Goal: Task Accomplishment & Management: Complete application form

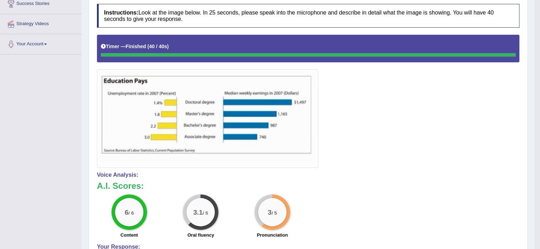
click at [412, 112] on div at bounding box center [308, 101] width 422 height 133
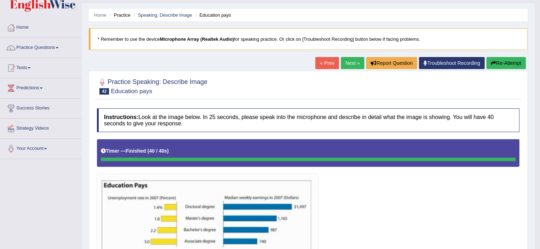
scroll to position [16, 0]
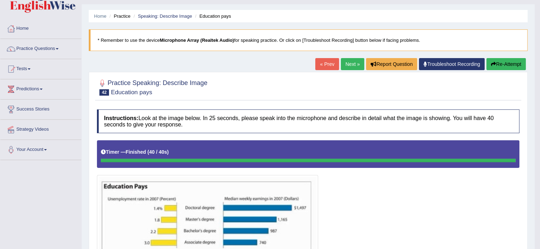
click at [345, 61] on link "Next »" at bounding box center [352, 64] width 23 height 12
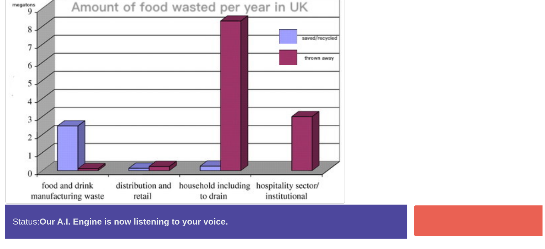
scroll to position [110, 0]
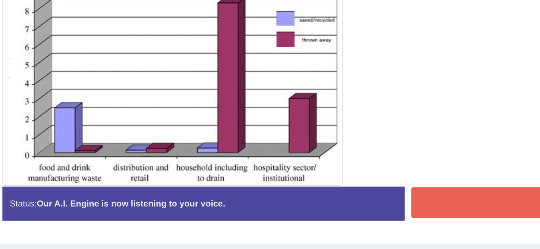
click at [351, 203] on button "Stop Recording" at bounding box center [417, 202] width 207 height 16
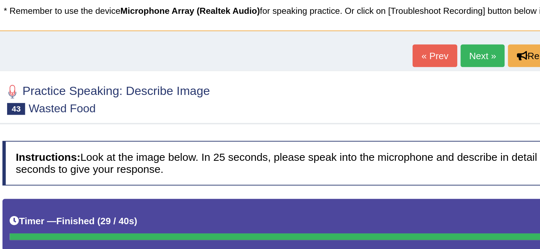
scroll to position [50, 0]
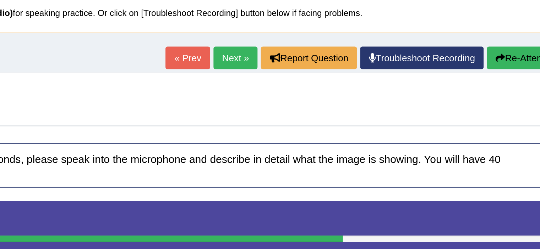
click at [500, 32] on button "Re-Attempt" at bounding box center [505, 31] width 39 height 12
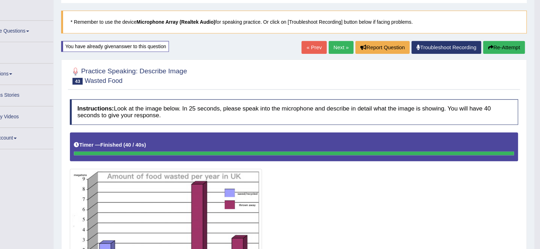
scroll to position [34, 0]
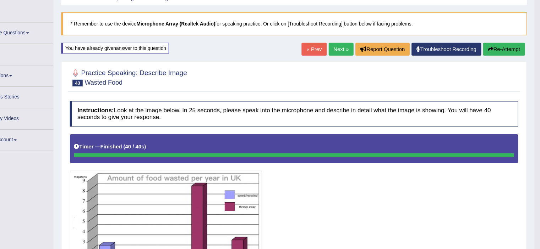
click at [509, 47] on button "Re-Attempt" at bounding box center [505, 46] width 39 height 12
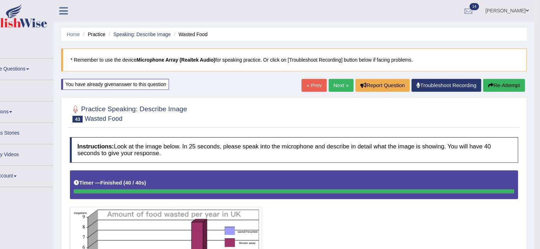
click at [508, 80] on button "Re-Attempt" at bounding box center [505, 81] width 39 height 12
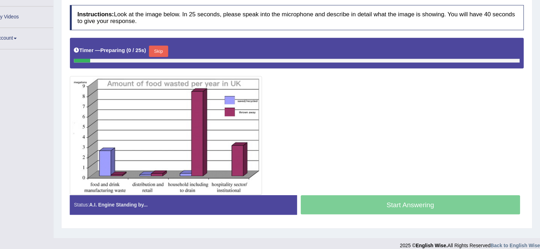
scroll to position [117, 0]
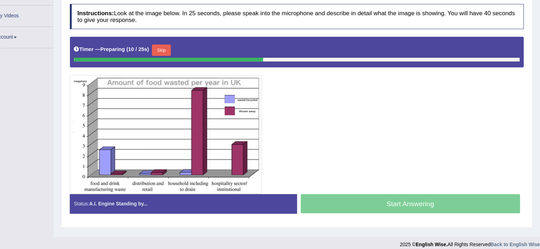
click at [192, 61] on button "Skip" at bounding box center [183, 61] width 18 height 11
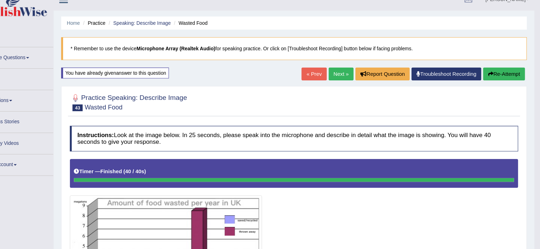
scroll to position [0, 0]
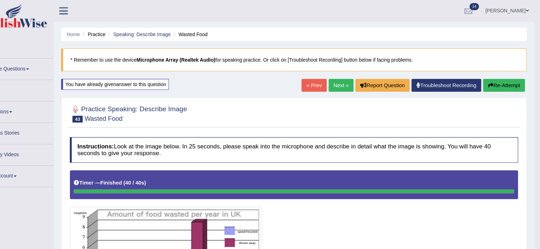
click at [503, 82] on button "Re-Attempt" at bounding box center [505, 81] width 39 height 12
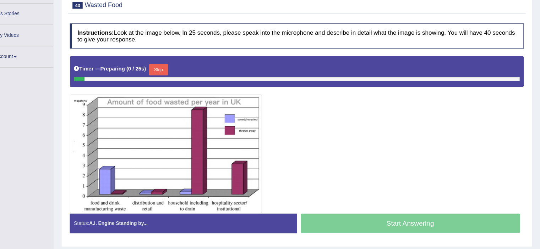
scroll to position [103, 0]
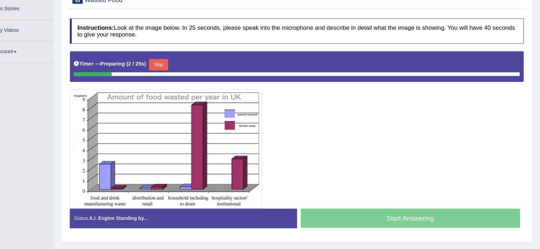
click at [185, 71] on button "Skip" at bounding box center [180, 75] width 18 height 11
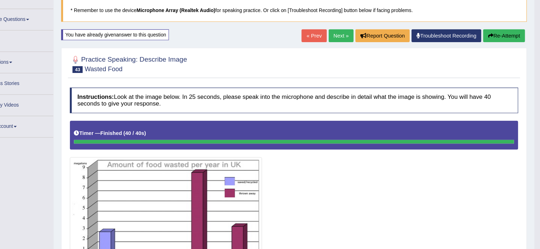
scroll to position [35, 0]
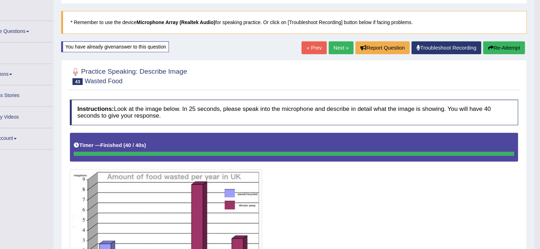
click at [345, 40] on link "Next »" at bounding box center [352, 45] width 23 height 12
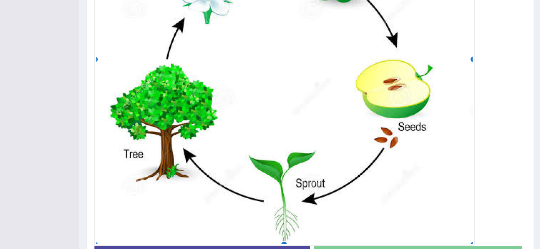
scroll to position [311, 0]
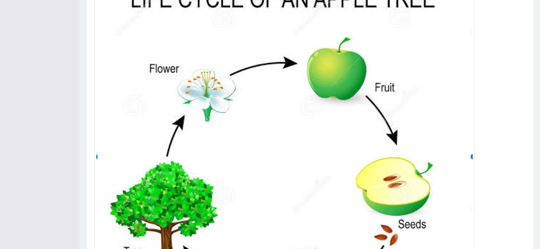
click at [470, 119] on img at bounding box center [285, 156] width 373 height 365
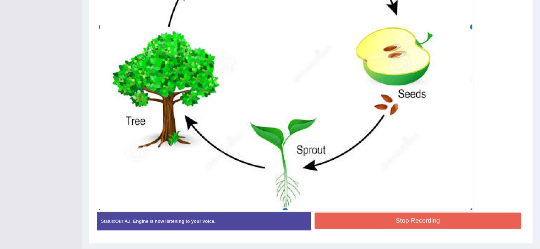
scroll to position [355, 0]
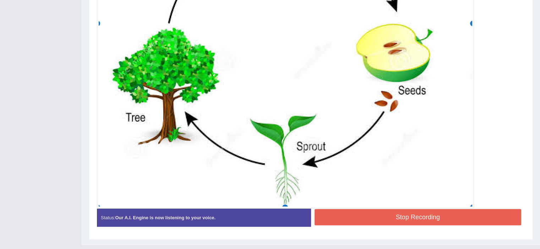
click at [423, 215] on button "Stop Recording" at bounding box center [417, 217] width 207 height 16
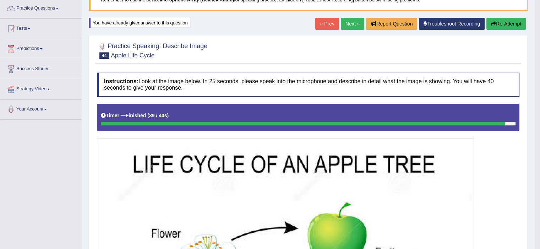
scroll to position [57, 0]
click at [502, 24] on button "Re-Attempt" at bounding box center [505, 23] width 39 height 12
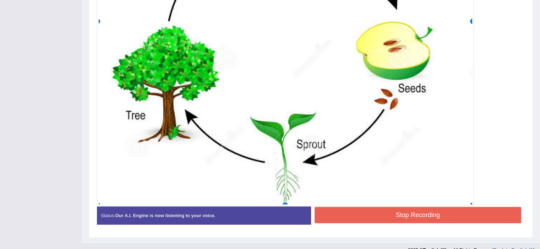
scroll to position [368, 0]
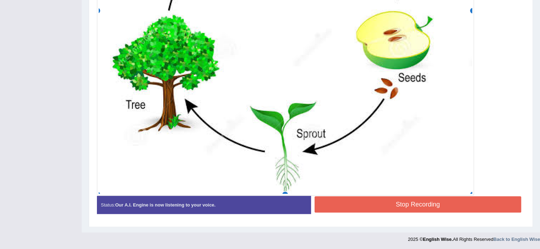
click at [408, 203] on button "Stop Recording" at bounding box center [417, 205] width 207 height 16
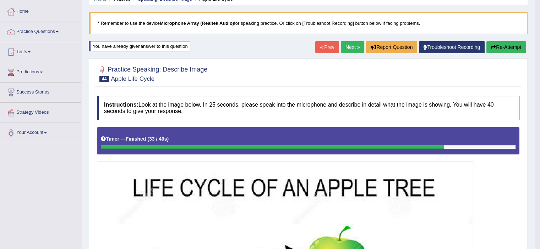
scroll to position [34, 0]
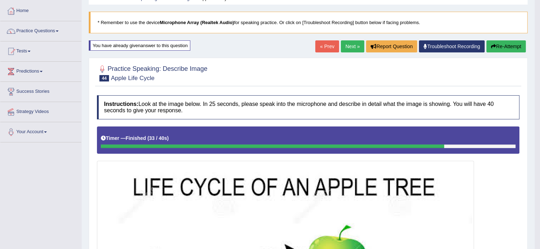
click at [499, 43] on button "Re-Attempt" at bounding box center [505, 46] width 39 height 12
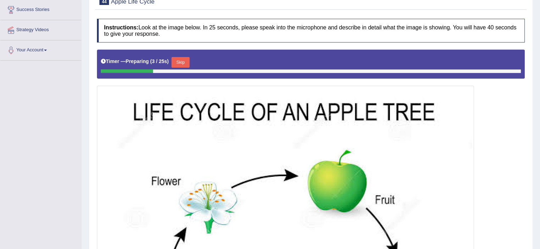
scroll to position [109, 0]
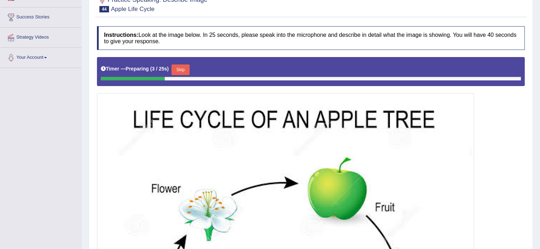
click at [185, 69] on button "Skip" at bounding box center [180, 70] width 18 height 11
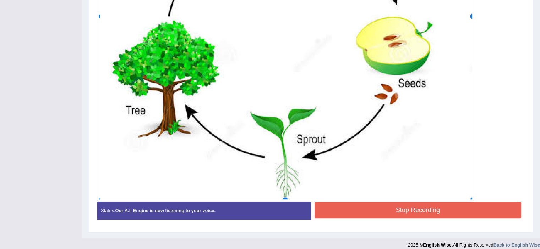
scroll to position [368, 0]
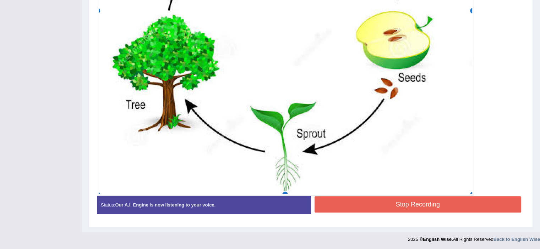
click at [401, 203] on button "Stop Recording" at bounding box center [417, 205] width 207 height 16
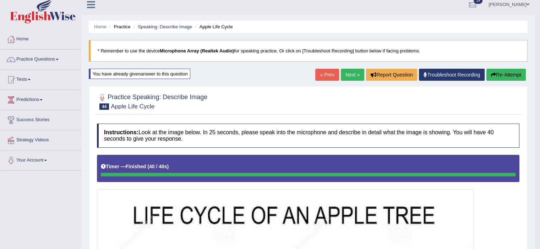
scroll to position [0, 0]
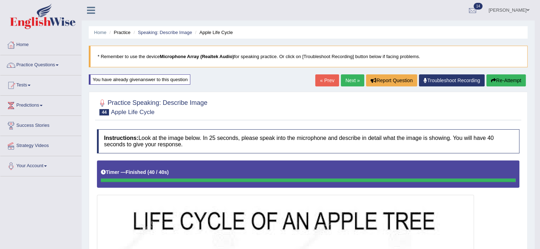
click at [504, 80] on button "Re-Attempt" at bounding box center [505, 81] width 39 height 12
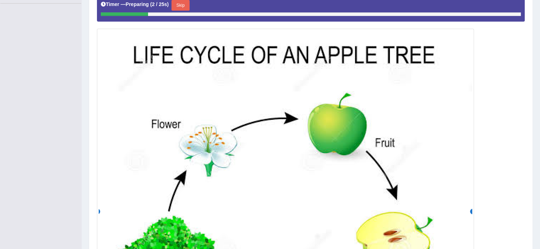
scroll to position [172, 0]
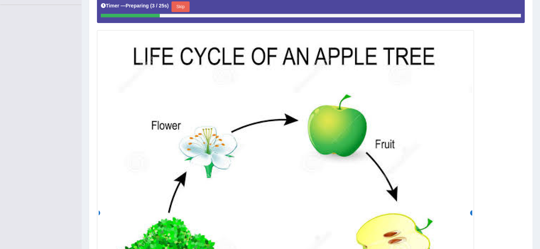
click at [185, 9] on button "Skip" at bounding box center [180, 6] width 18 height 11
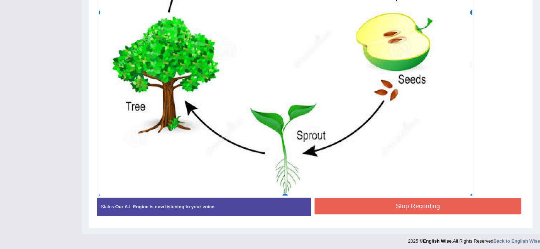
scroll to position [368, 0]
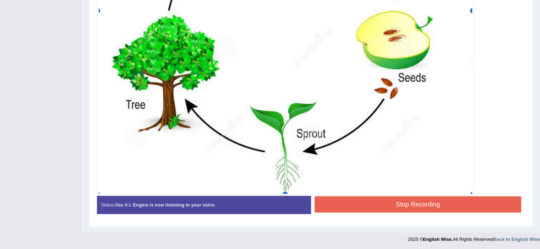
click at [427, 202] on button "Stop Recording" at bounding box center [417, 205] width 207 height 16
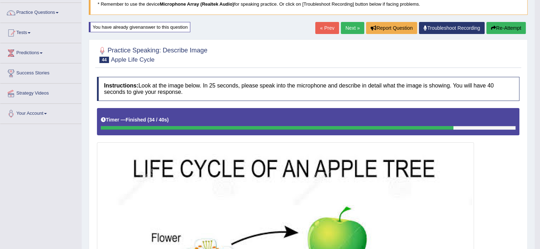
scroll to position [53, 0]
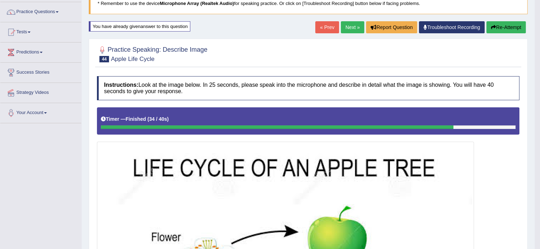
click at [503, 24] on button "Re-Attempt" at bounding box center [505, 27] width 39 height 12
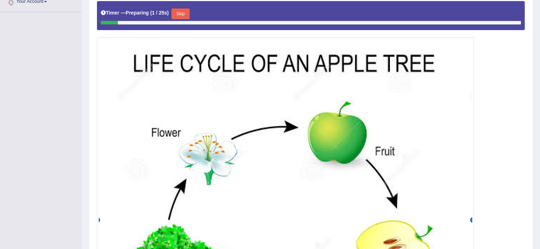
scroll to position [164, 0]
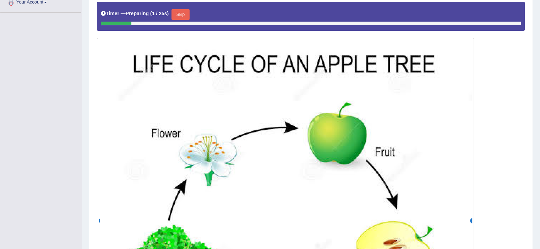
click at [177, 12] on button "Skip" at bounding box center [180, 14] width 18 height 11
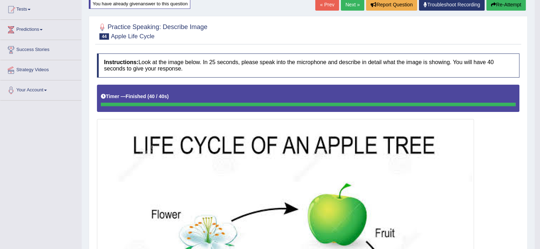
scroll to position [72, 0]
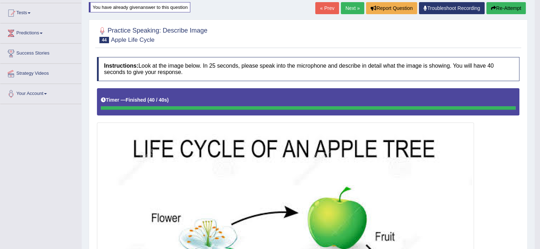
click at [506, 7] on button "Re-Attempt" at bounding box center [505, 8] width 39 height 12
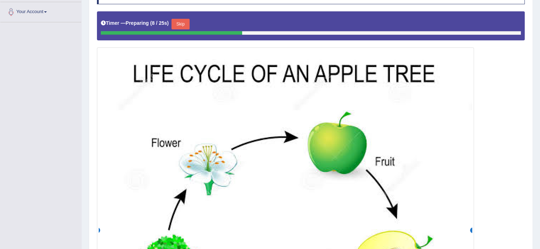
scroll to position [154, 0]
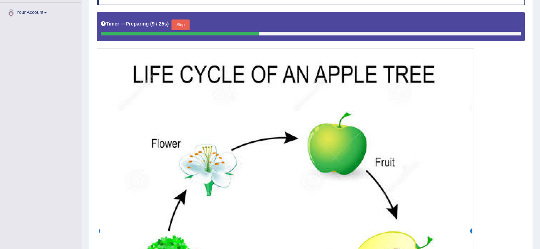
click at [188, 21] on button "Skip" at bounding box center [180, 25] width 18 height 11
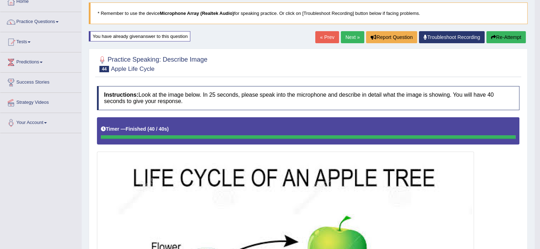
scroll to position [43, 0]
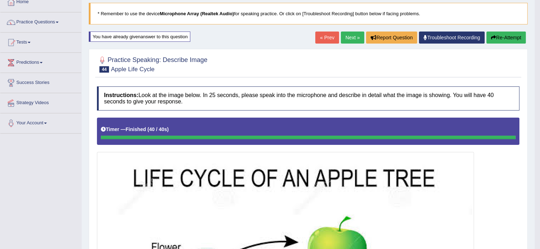
click at [503, 33] on button "Re-Attempt" at bounding box center [505, 38] width 39 height 12
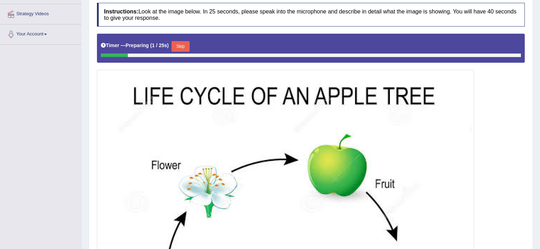
scroll to position [135, 0]
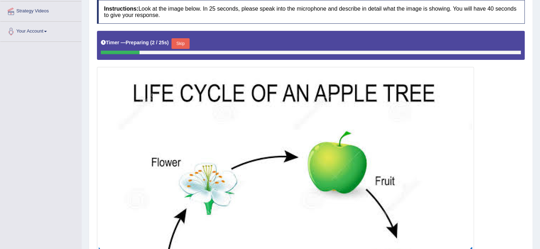
click at [183, 45] on button "Skip" at bounding box center [180, 43] width 18 height 11
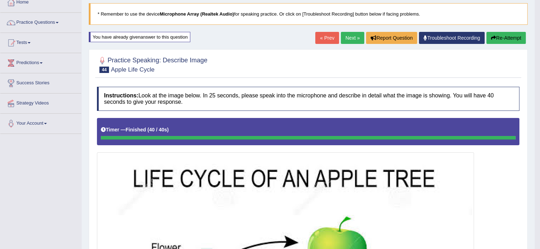
scroll to position [39, 0]
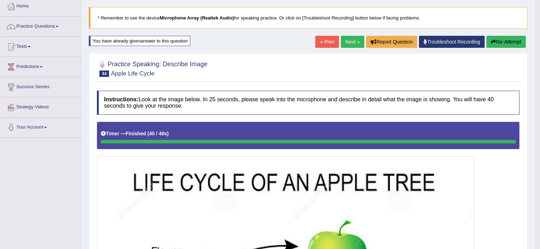
click at [505, 38] on button "Re-Attempt" at bounding box center [505, 42] width 39 height 12
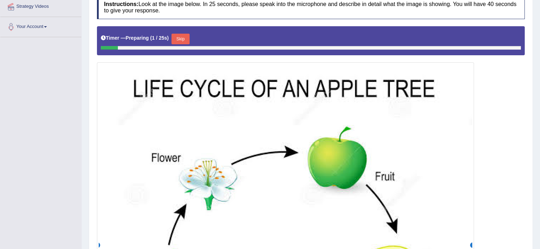
scroll to position [150, 0]
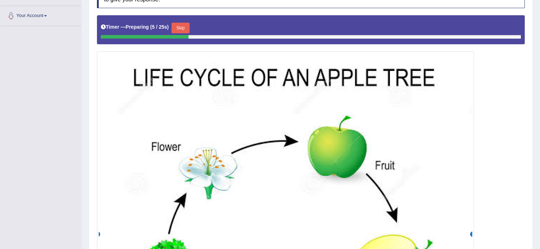
click at [180, 24] on button "Skip" at bounding box center [180, 28] width 18 height 11
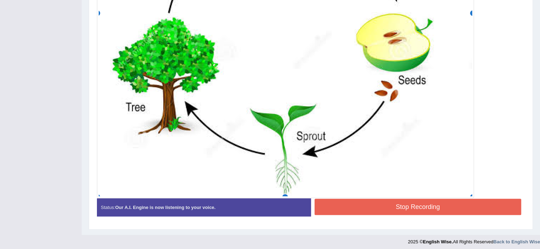
scroll to position [368, 0]
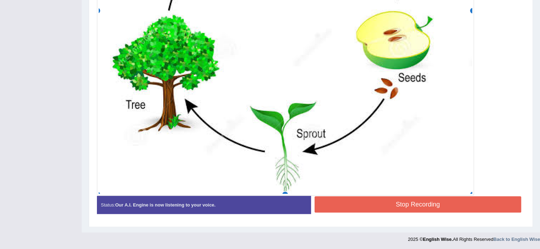
click at [425, 207] on button "Stop Recording" at bounding box center [417, 205] width 207 height 16
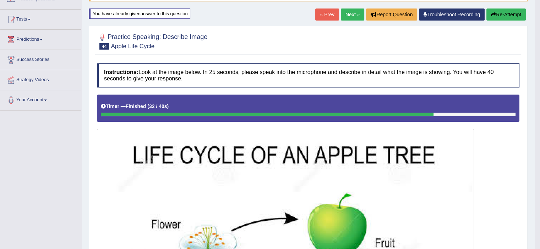
scroll to position [65, 0]
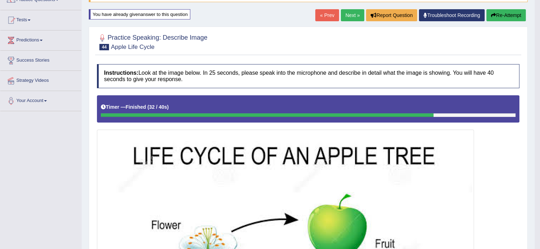
click at [510, 9] on button "Re-Attempt" at bounding box center [505, 15] width 39 height 12
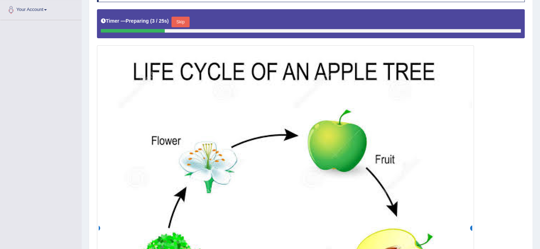
scroll to position [156, 0]
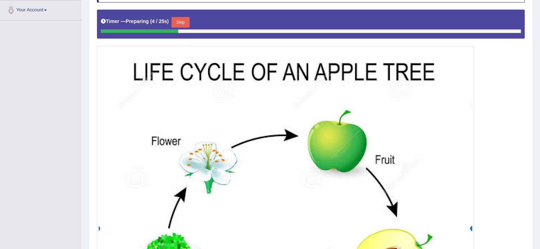
click at [185, 20] on button "Skip" at bounding box center [180, 22] width 18 height 11
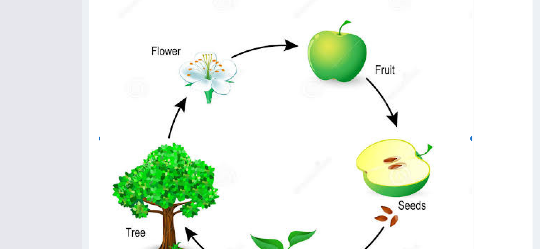
scroll to position [236, 0]
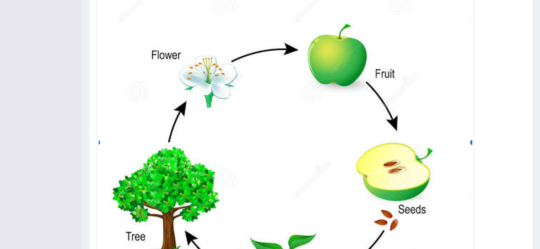
click at [441, 104] on img at bounding box center [285, 143] width 373 height 365
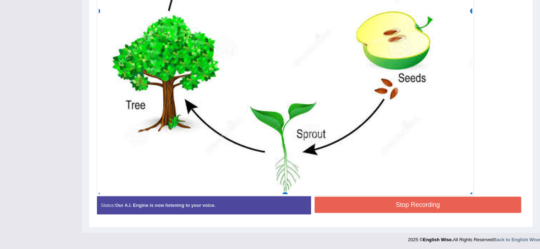
scroll to position [368, 0]
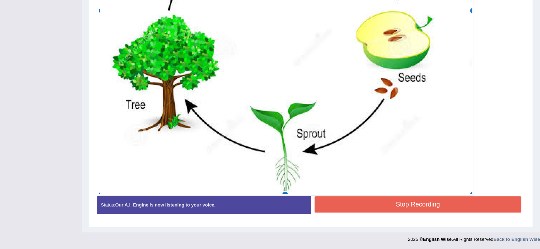
click at [425, 202] on button "Stop Recording" at bounding box center [417, 205] width 207 height 16
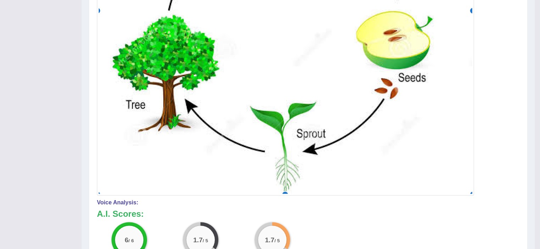
click at [464, 173] on img at bounding box center [285, 11] width 373 height 365
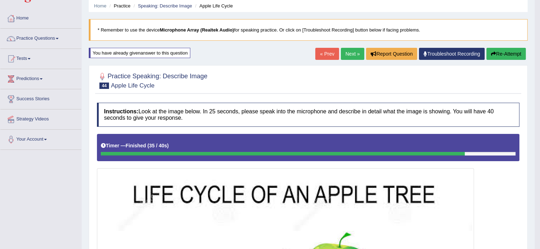
scroll to position [24, 0]
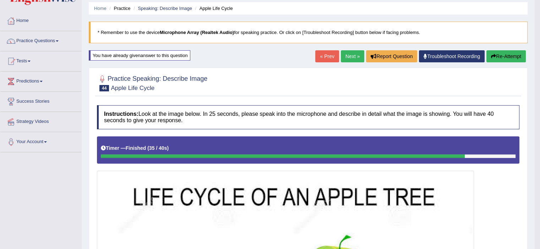
click at [512, 52] on button "Re-Attempt" at bounding box center [505, 56] width 39 height 12
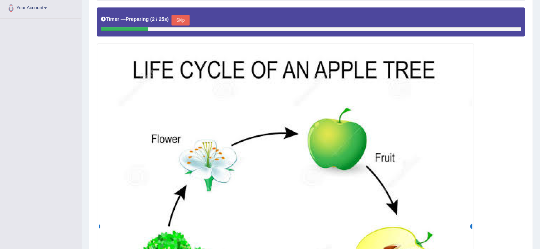
scroll to position [156, 0]
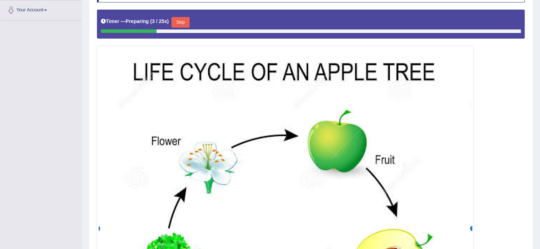
click at [182, 23] on button "Skip" at bounding box center [180, 22] width 18 height 11
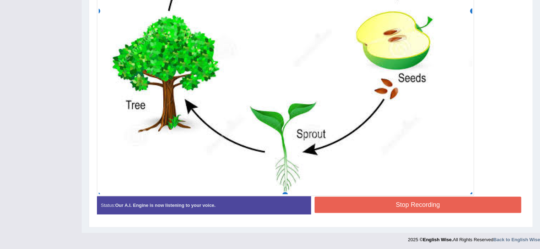
scroll to position [368, 0]
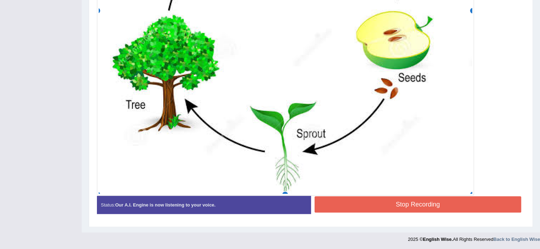
click at [418, 202] on button "Stop Recording" at bounding box center [417, 205] width 207 height 16
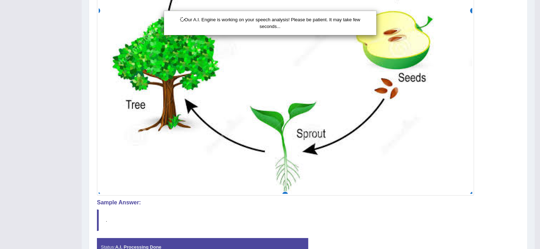
click at [418, 165] on div "Our A.I. Engine is working on your speech analysis! Please be patient. It may t…" at bounding box center [270, 124] width 540 height 249
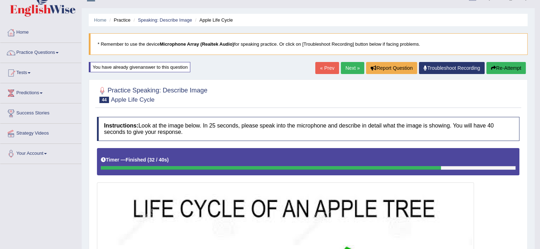
scroll to position [0, 0]
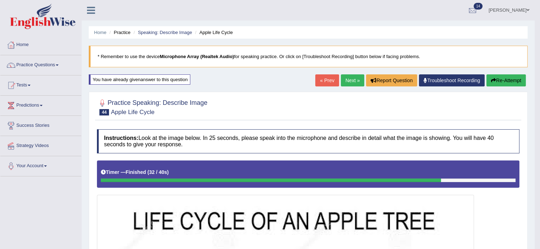
click at [350, 84] on link "Next »" at bounding box center [352, 81] width 23 height 12
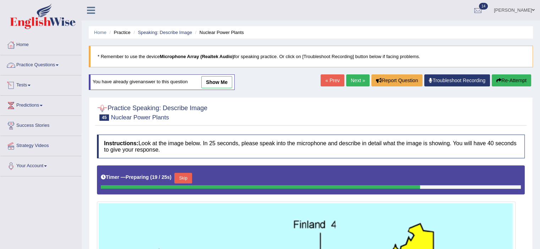
click at [55, 65] on link "Practice Questions" at bounding box center [40, 64] width 81 height 18
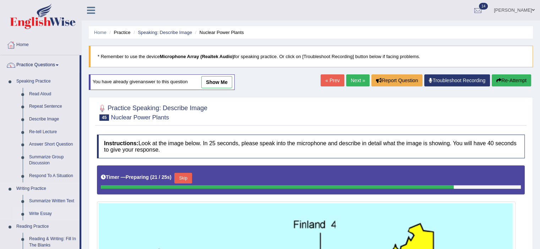
click at [49, 214] on link "Write Essay" at bounding box center [53, 214] width 54 height 13
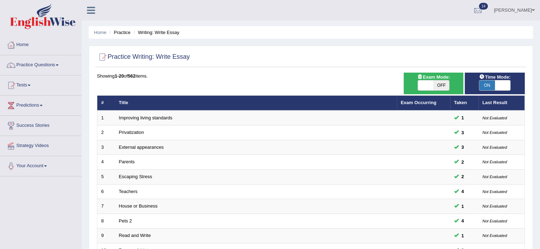
scroll to position [218, 0]
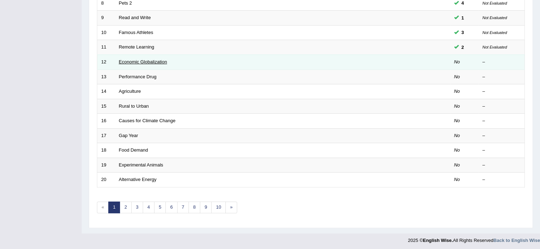
click at [124, 62] on link "Economic Globalization" at bounding box center [143, 61] width 48 height 5
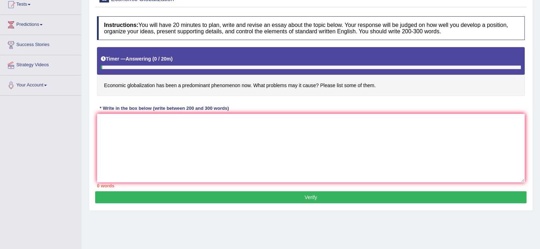
scroll to position [82, 0]
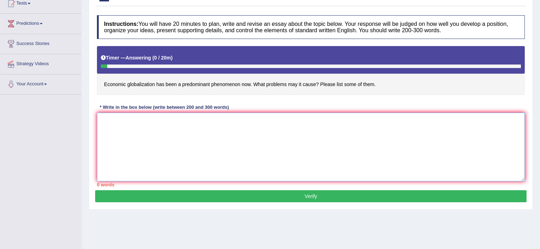
click at [113, 122] on textarea at bounding box center [311, 147] width 428 height 69
click at [168, 120] on textarea "The increasing influence of" at bounding box center [311, 147] width 428 height 69
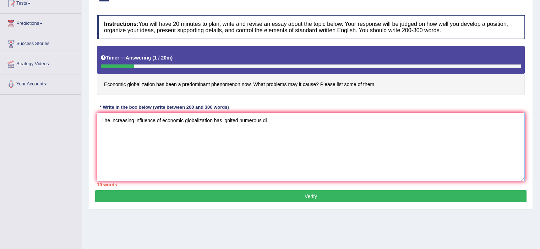
click at [213, 121] on textarea "The increasing influence of economic globalization has ignited numerous di" at bounding box center [311, 147] width 428 height 69
click at [300, 122] on textarea "The increasing influence of economic globalization on our lives has ignited num…" at bounding box center [311, 147] width 428 height 69
drag, startPoint x: 386, startPoint y: 120, endPoint x: 349, endPoint y: 120, distance: 36.9
click at [349, 120] on textarea "The increasing influence of economic globalization on our lives has ignited num…" at bounding box center [311, 147] width 428 height 69
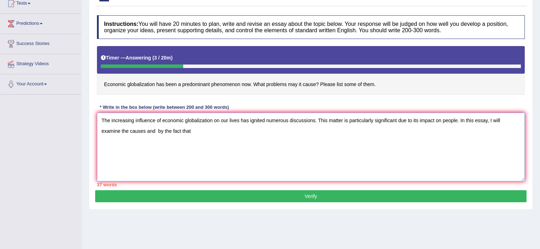
click at [134, 130] on textarea "The increasing influence of economic globalization on our lives has ignited num…" at bounding box center [311, 147] width 428 height 69
drag, startPoint x: 248, startPoint y: 128, endPoint x: 224, endPoint y: 127, distance: 24.9
click at [224, 127] on textarea "The increasing influence of economic globalization on our lives has ignited num…" at bounding box center [311, 147] width 428 height 69
click at [223, 132] on textarea "The increasing influence of economic globalization on our lives has ignited num…" at bounding box center [311, 147] width 428 height 69
click at [227, 131] on textarea "The increasing influence of economic globalization on our lives has ignited num…" at bounding box center [311, 147] width 428 height 69
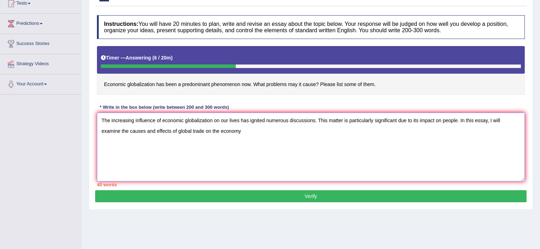
click at [223, 131] on textarea "The increasing influence of economic globalization on our lives has ignited num…" at bounding box center [311, 147] width 428 height 69
click at [220, 131] on textarea "The increasing influence of economic globalization on our lives has ignited num…" at bounding box center [311, 147] width 428 height 69
click at [297, 134] on textarea "The increasing influence of economic globalization on our lives has ignited num…" at bounding box center [311, 147] width 428 height 69
click at [297, 133] on textarea "The increasing influence of economic globalization on our lives has ignited num…" at bounding box center [311, 147] width 428 height 69
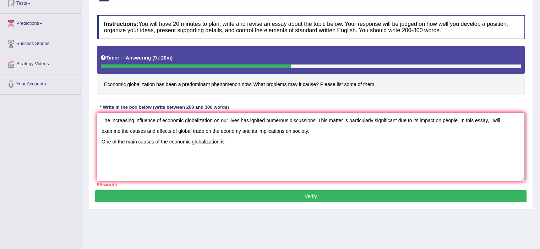
click at [227, 143] on textarea "The increasing influence of economic globalization on our lives has ignited num…" at bounding box center [311, 147] width 428 height 69
click at [222, 141] on textarea "The increasing influence of economic globalization on our lives has ignited num…" at bounding box center [311, 147] width 428 height 69
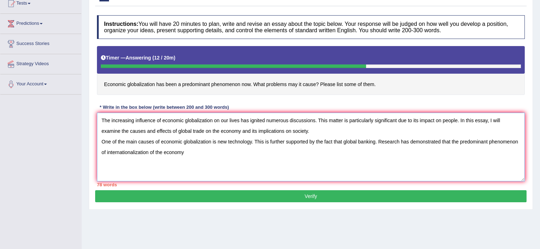
click at [184, 154] on textarea "The increasing influence of economic globalization on our lives has ignited num…" at bounding box center [311, 147] width 428 height 69
click at [288, 153] on textarea "The increasing influence of economic globalization on our lives has ignited num…" at bounding box center [311, 147] width 428 height 69
click at [290, 151] on textarea "The increasing influence of economic globalization on our lives has ignited num…" at bounding box center [311, 147] width 428 height 69
click at [281, 160] on textarea "The increasing influence of economic globalization on our lives has ignited num…" at bounding box center [311, 147] width 428 height 69
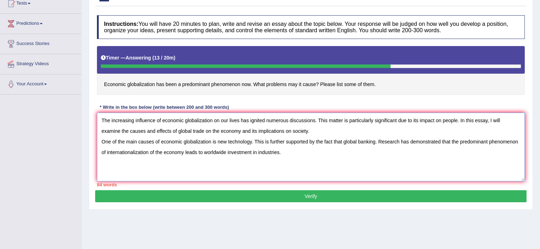
click at [281, 159] on textarea "The increasing influence of economic globalization on our lives has ignited num…" at bounding box center [311, 147] width 428 height 69
click at [282, 154] on textarea "The increasing influence of economic globalization on our lives has ignited num…" at bounding box center [311, 147] width 428 height 69
click at [285, 152] on textarea "The increasing influence of economic globalization on our lives has ignited num…" at bounding box center [311, 147] width 428 height 69
drag, startPoint x: 350, startPoint y: 149, endPoint x: 335, endPoint y: 152, distance: 14.7
click at [335, 152] on textarea "The increasing influence of economic globalization on our lives has ignited num…" at bounding box center [311, 147] width 428 height 69
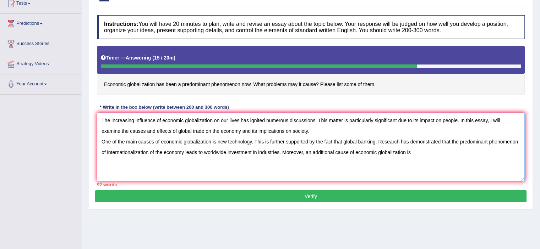
click at [416, 152] on textarea "The increasing influence of economic globalization on our lives has ignited num…" at bounding box center [311, 147] width 428 height 69
click at [434, 149] on textarea "The increasing influence of economic globalization on our lives has ignited num…" at bounding box center [311, 147] width 428 height 69
click at [412, 149] on textarea "The increasing influence of economic globalization on our lives has ignited num…" at bounding box center [311, 147] width 428 height 69
click at [456, 151] on textarea "The increasing influence of economic globalization on our lives has ignited num…" at bounding box center [311, 147] width 428 height 69
click at [457, 153] on textarea "The increasing influence of economic globalization on our lives has ignited num…" at bounding box center [311, 147] width 428 height 69
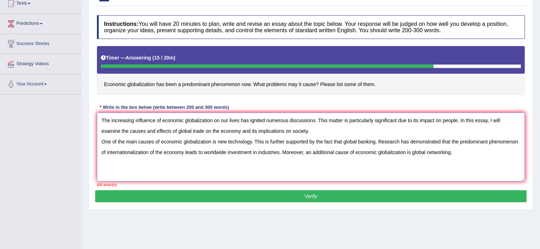
click at [412, 151] on textarea "The increasing influence of economic globalization on our lives has ignited num…" at bounding box center [311, 147] width 428 height 69
click at [481, 155] on textarea "The increasing influence of economic globalization on our lives has ignited num…" at bounding box center [311, 147] width 428 height 69
click at [137, 164] on textarea "The increasing influence of economic globalization on our lives has ignited num…" at bounding box center [311, 147] width 428 height 69
click at [105, 161] on textarea "The increasing influence of economic globalization on our lives has ignited num…" at bounding box center [311, 147] width 428 height 69
click at [104, 161] on textarea "The increasing influence of economic globalization on our lives has ignited num…" at bounding box center [311, 147] width 428 height 69
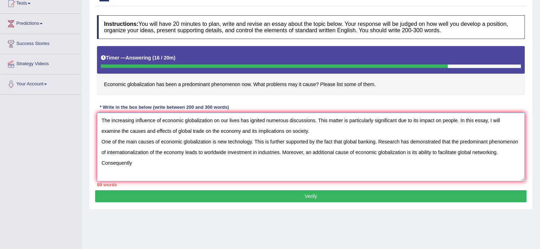
click at [136, 161] on textarea "The increasing influence of economic globalization on our lives has ignited num…" at bounding box center [311, 147] width 428 height 69
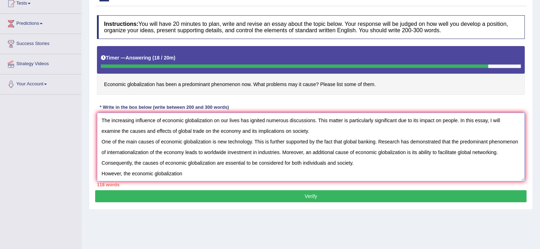
click at [207, 177] on textarea "The increasing influence of economic globalization on our lives has ignited num…" at bounding box center [311, 147] width 428 height 69
click at [123, 173] on textarea "The increasing influence of economic globalization on our lives has ignited num…" at bounding box center [311, 147] width 428 height 69
click at [155, 172] on textarea "The increasing influence of economic globalization on our lives has ignited num…" at bounding box center [311, 147] width 428 height 69
drag, startPoint x: 155, startPoint y: 172, endPoint x: 147, endPoint y: 173, distance: 8.9
click at [147, 173] on textarea "The increasing influence of economic globalization on our lives has ignited num…" at bounding box center [311, 147] width 428 height 69
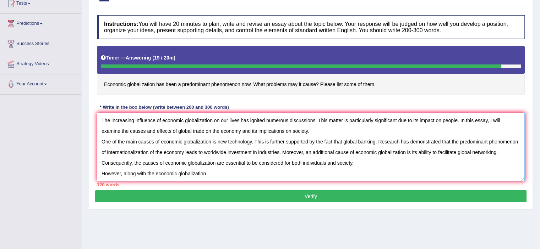
click at [155, 173] on textarea "The increasing influence of economic globalization on our lives has ignited num…" at bounding box center [311, 147] width 428 height 69
click at [239, 177] on textarea "The increasing influence of economic globalization on our lives has ignited num…" at bounding box center [311, 147] width 428 height 69
drag, startPoint x: 232, startPoint y: 173, endPoint x: 226, endPoint y: 173, distance: 6.0
click at [226, 173] on textarea "The increasing influence of economic globalization on our lives has ignited num…" at bounding box center [311, 147] width 428 height 69
click at [171, 174] on textarea "The increasing influence of economic globalization on our lives has ignited num…" at bounding box center [311, 147] width 428 height 69
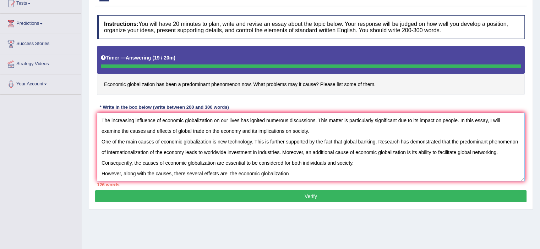
type textarea "The increasing influence of economic globalization on our lives has ignited num…"
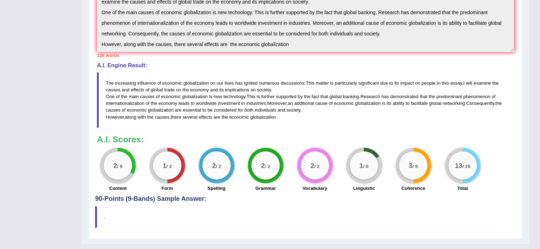
scroll to position [213, 0]
